Goal: Task Accomplishment & Management: Use online tool/utility

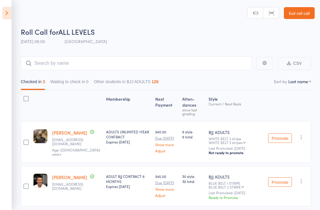
click at [297, 12] on link "Exit roll call" at bounding box center [299, 13] width 31 height 12
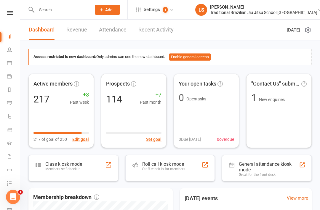
click at [168, 167] on div "Staff check-in for members" at bounding box center [163, 169] width 43 height 4
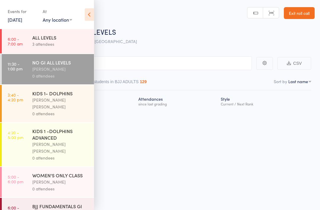
click at [86, 18] on icon at bounding box center [89, 14] width 9 height 12
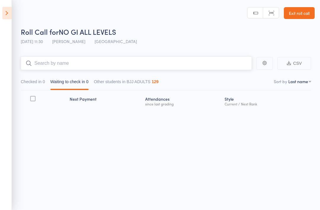
click at [120, 62] on input "search" at bounding box center [136, 63] width 231 height 14
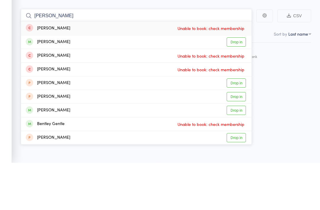
type input "[PERSON_NAME]"
click at [62, 86] on div "[PERSON_NAME]" at bounding box center [48, 89] width 44 height 7
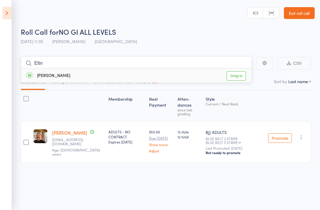
type input "Eltn"
click at [238, 74] on link "Drop in" at bounding box center [236, 75] width 19 height 9
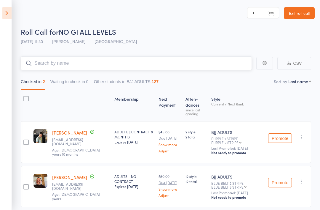
type input "I"
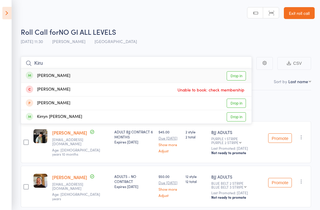
type input "Kiru"
click at [48, 76] on div "[PERSON_NAME]" at bounding box center [48, 75] width 44 height 7
